Goal: Task Accomplishment & Management: Manage account settings

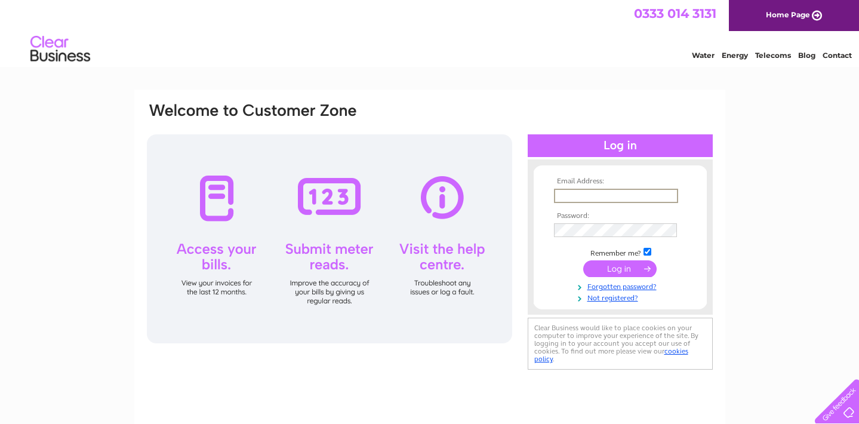
type input "[EMAIL_ADDRESS][DOMAIN_NAME]"
click at [620, 267] on input "submit" at bounding box center [619, 268] width 73 height 17
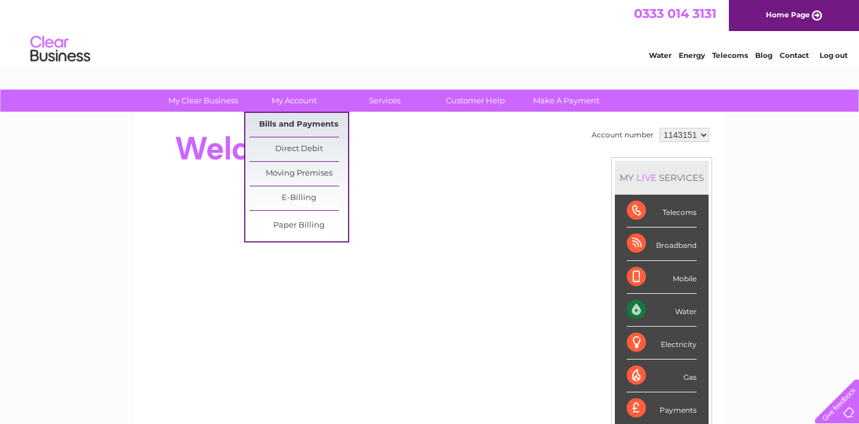
click at [304, 130] on link "Bills and Payments" at bounding box center [299, 125] width 99 height 24
click at [309, 124] on link "Bills and Payments" at bounding box center [299, 125] width 99 height 24
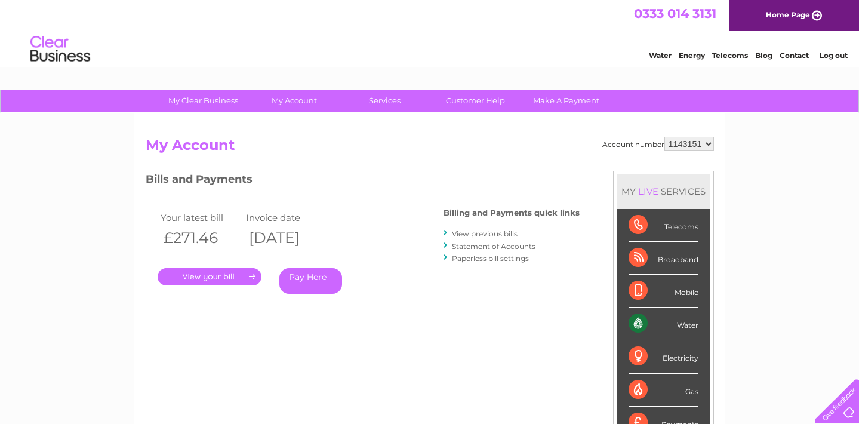
click at [215, 280] on link "." at bounding box center [210, 276] width 104 height 17
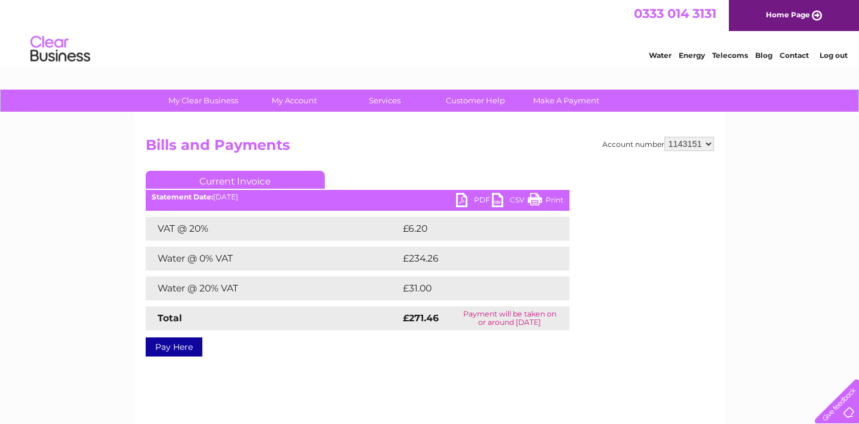
click at [473, 202] on link "PDF" at bounding box center [474, 201] width 36 height 17
click at [613, 172] on div "Account number 1143151 Bills and Payments Current Invoice PDF CSV Print £6.20" at bounding box center [430, 245] width 568 height 216
